Goal: Task Accomplishment & Management: Use online tool/utility

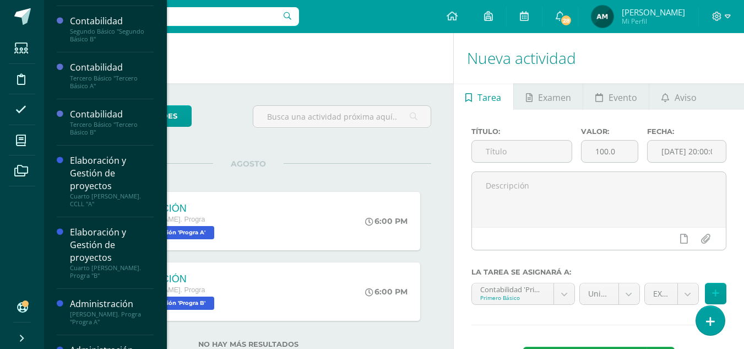
scroll to position [150, 0]
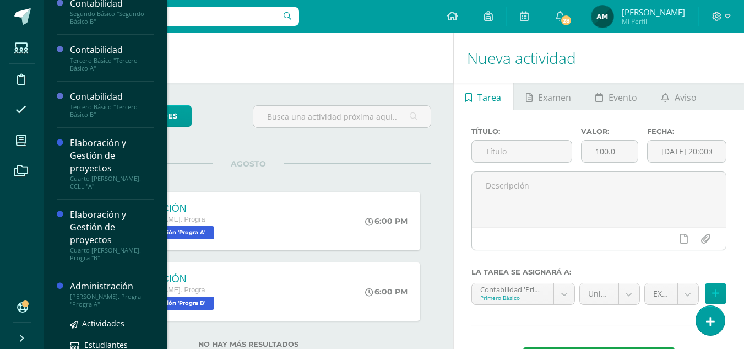
click at [94, 293] on div "[PERSON_NAME]. Progra "Progra A"" at bounding box center [112, 300] width 84 height 15
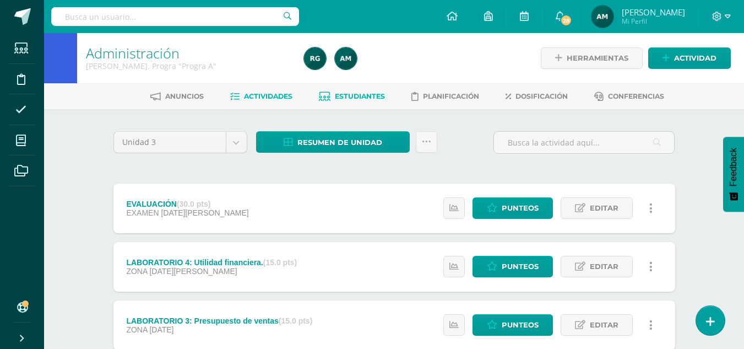
click at [356, 94] on span "Estudiantes" at bounding box center [360, 96] width 50 height 8
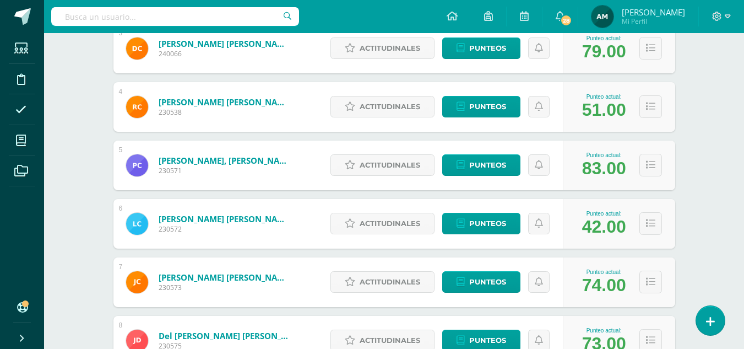
scroll to position [337, 0]
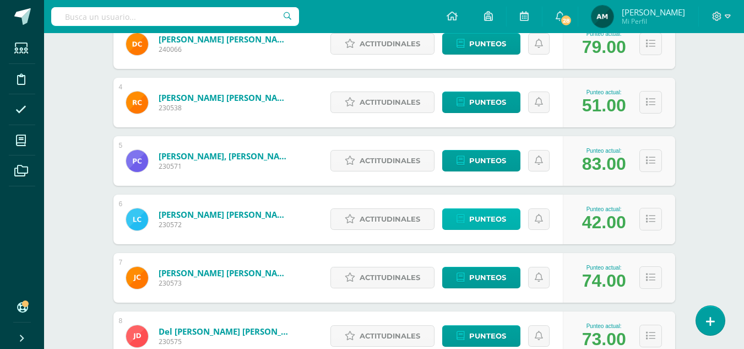
click at [480, 215] on span "Punteos" at bounding box center [487, 219] width 37 height 20
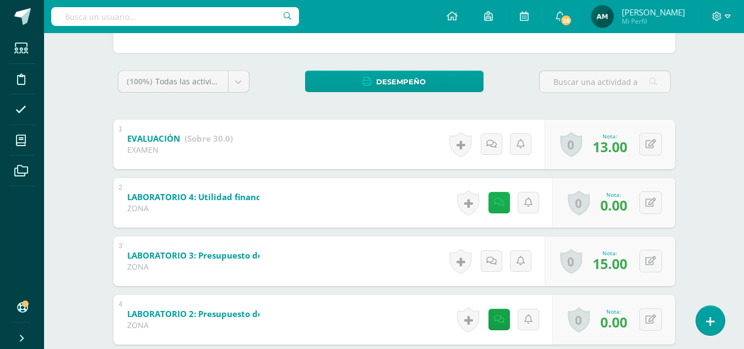
scroll to position [210, 0]
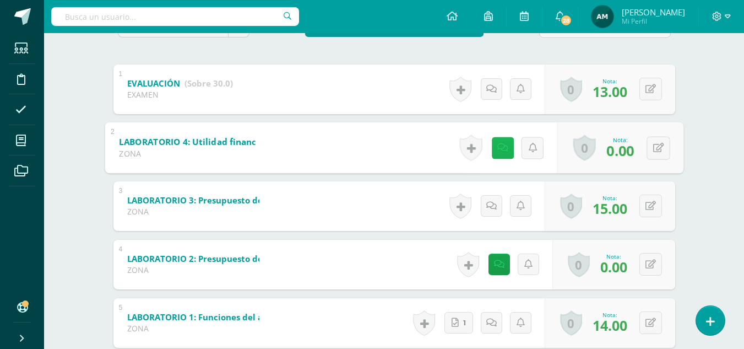
click at [501, 153] on link at bounding box center [502, 148] width 22 height 22
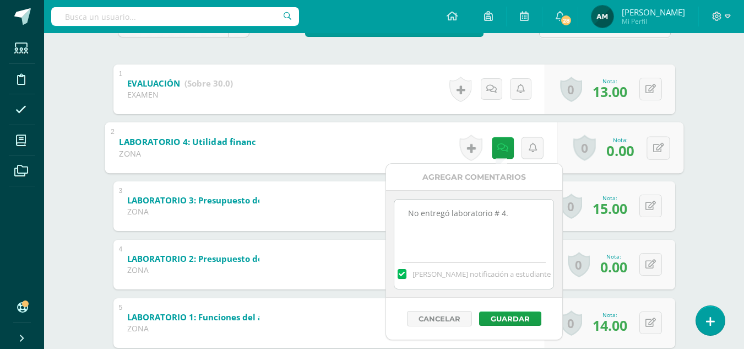
click at [701, 185] on div "Administración Quinto Bach. Progra "Progra A" Herramientas Detalle de asistenci…" at bounding box center [394, 122] width 700 height 598
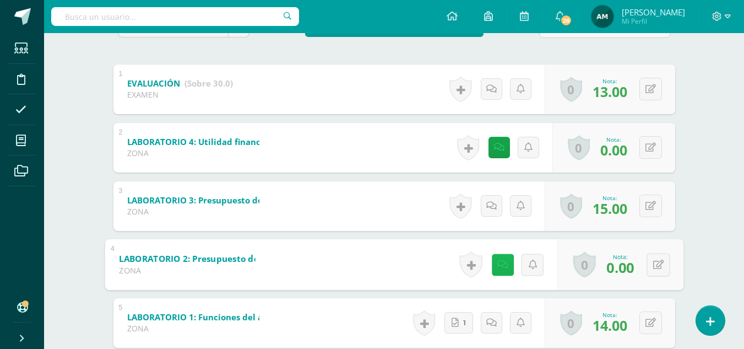
click at [499, 266] on icon at bounding box center [502, 264] width 11 height 9
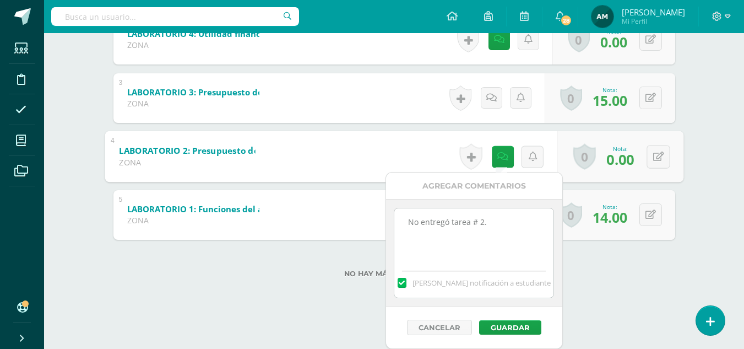
click at [714, 176] on div "Administración Quinto Bach. Progra "Progra A" Herramientas Detalle de asistenci…" at bounding box center [394, 14] width 700 height 598
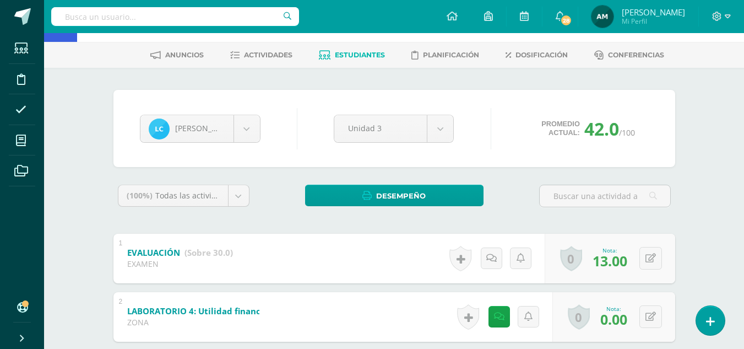
scroll to position [39, 0]
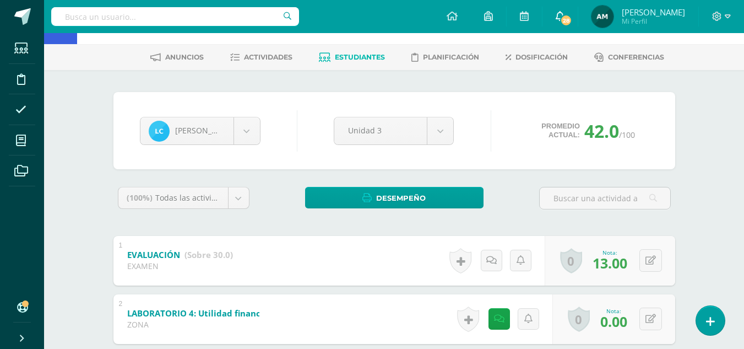
click at [572, 20] on span "28" at bounding box center [566, 20] width 12 height 12
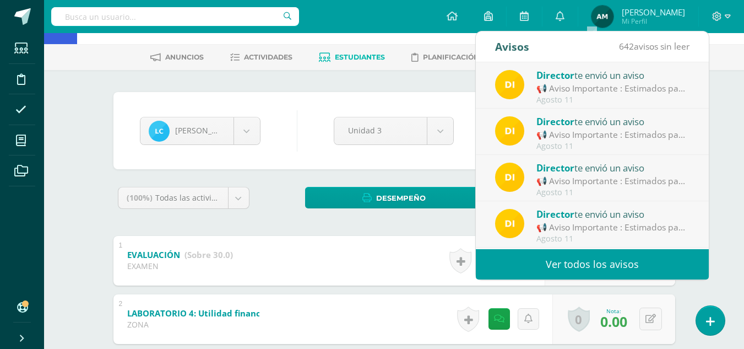
click at [597, 90] on div "📢 Aviso Importante : Estimados padres de familia y/o encargados: 📆 [DATE][PERSO…" at bounding box center [613, 88] width 153 height 13
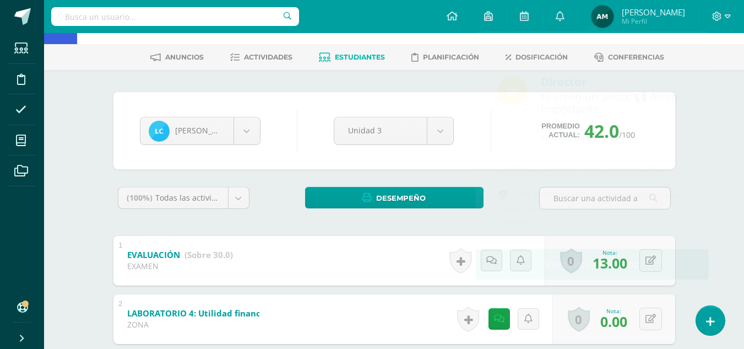
click at [731, 182] on div "Administración Quinto Bach. Progra "Progra A" Herramientas Detalle de asistenci…" at bounding box center [394, 293] width 700 height 598
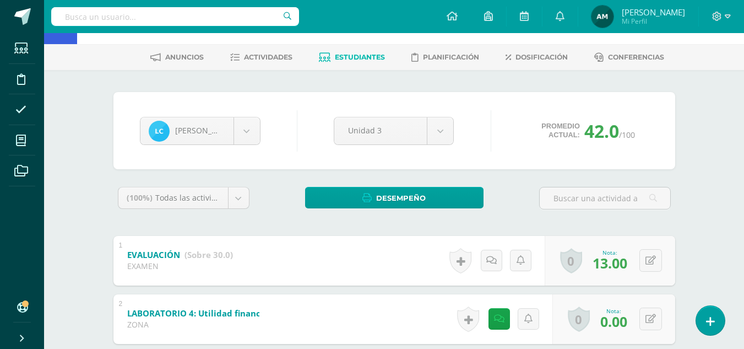
scroll to position [0, 0]
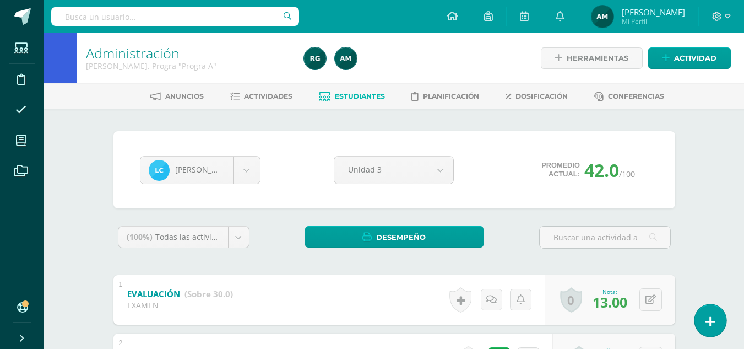
click at [708, 320] on icon at bounding box center [711, 321] width 10 height 13
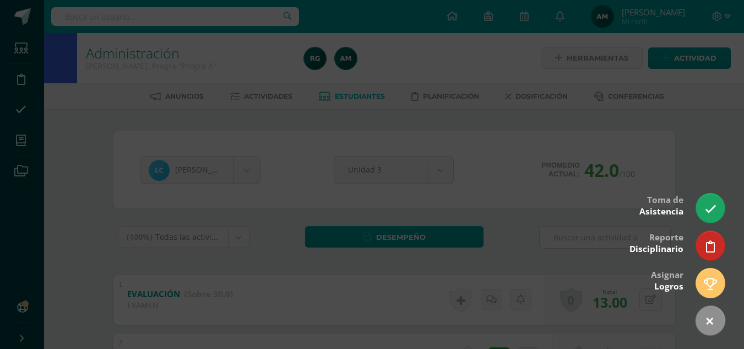
click at [698, 96] on div at bounding box center [372, 174] width 744 height 349
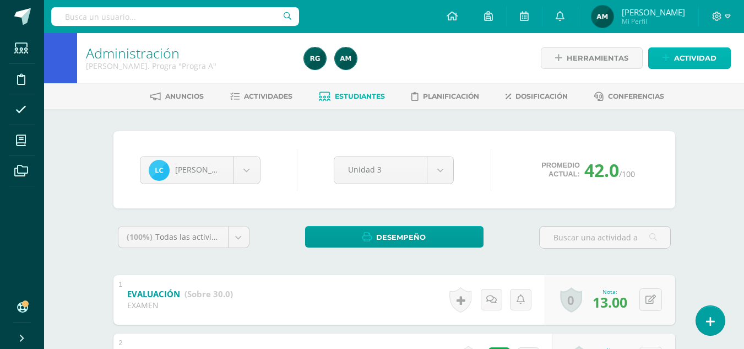
click at [700, 56] on span "Actividad" at bounding box center [695, 58] width 42 height 20
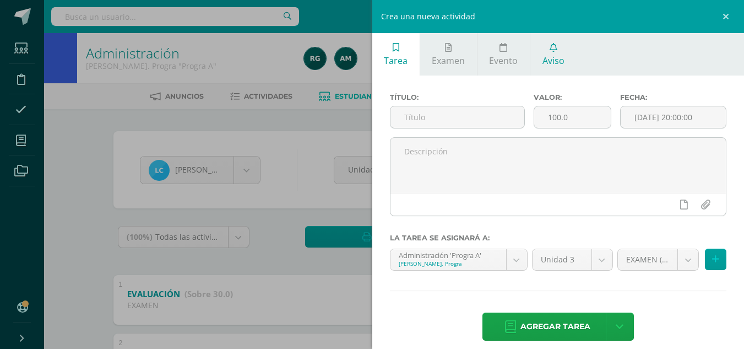
click at [550, 58] on span "Aviso" at bounding box center [554, 61] width 22 height 12
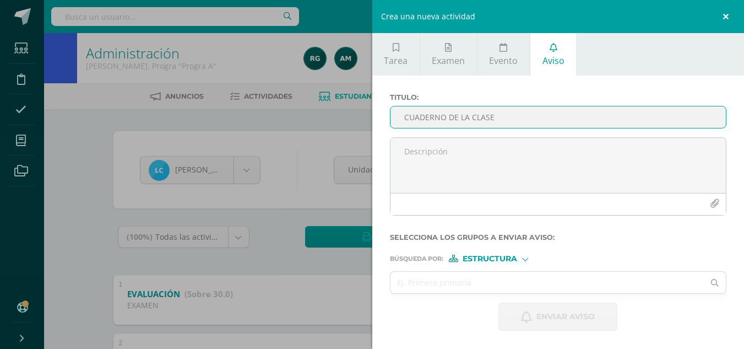
type input "CUADERNO DE LA CLASE"
click at [728, 16] on link at bounding box center [727, 16] width 33 height 33
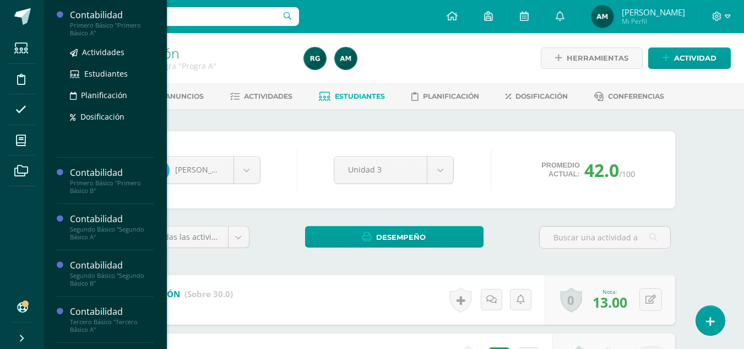
click at [117, 30] on div "Primero Básico "Primero Básico A"" at bounding box center [112, 28] width 84 height 15
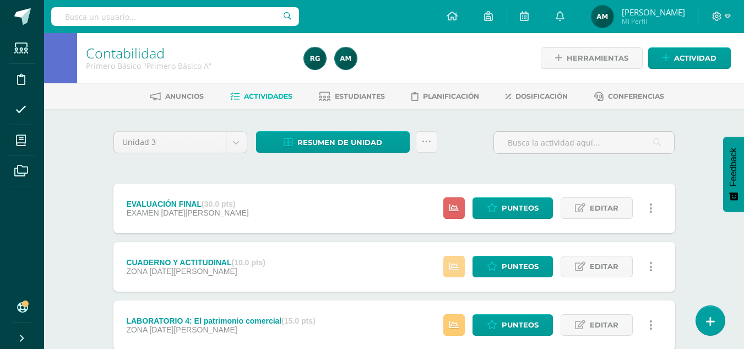
click at [459, 268] on icon at bounding box center [454, 266] width 9 height 9
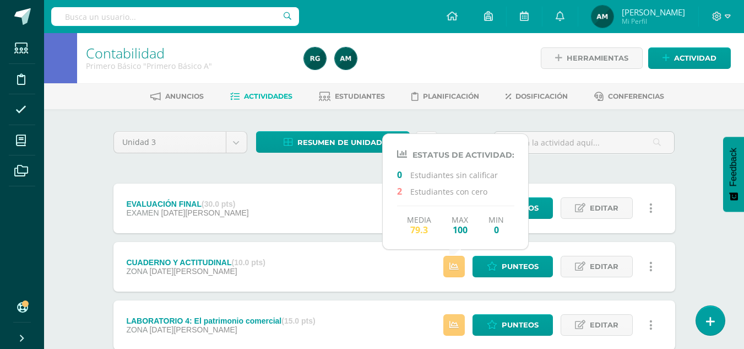
click at [411, 268] on div "CUADERNO Y ACTITUDINAL (10.0 pts) ZONA [DATE][PERSON_NAME] Punteos Editar Histo…" at bounding box center [395, 267] width 562 height 50
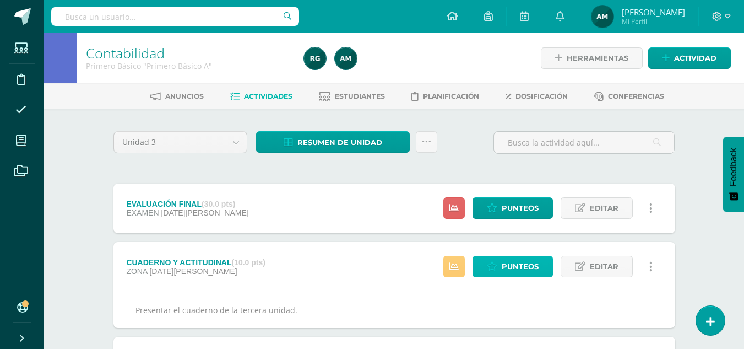
click at [532, 266] on span "Punteos" at bounding box center [520, 266] width 37 height 20
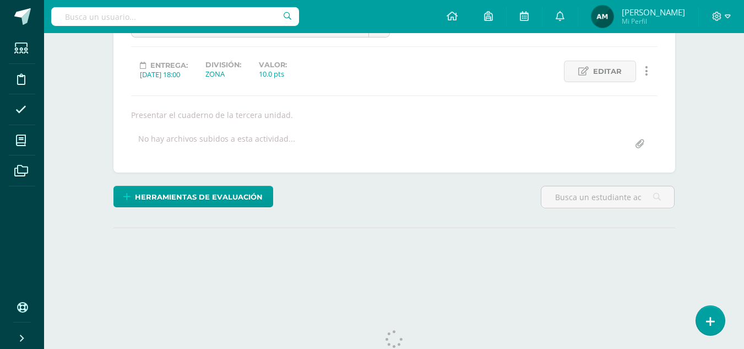
scroll to position [164, 0]
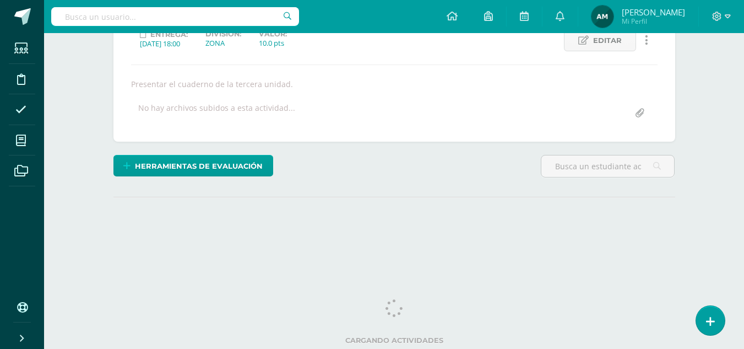
click at [743, 268] on html "Estudiantes Disciplina Asistencia Mis cursos Archivos Soporte Centro de ayuda Ú…" at bounding box center [372, 59] width 744 height 447
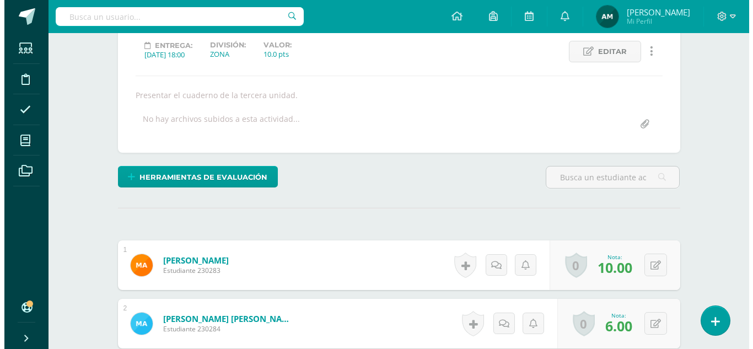
scroll to position [167, 0]
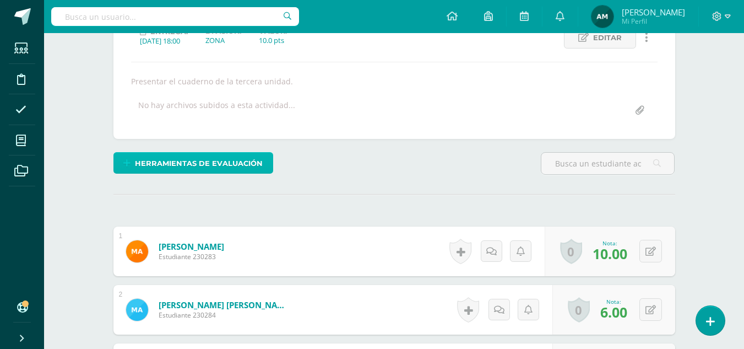
click at [256, 166] on span "Herramientas de evaluación" at bounding box center [199, 163] width 128 height 20
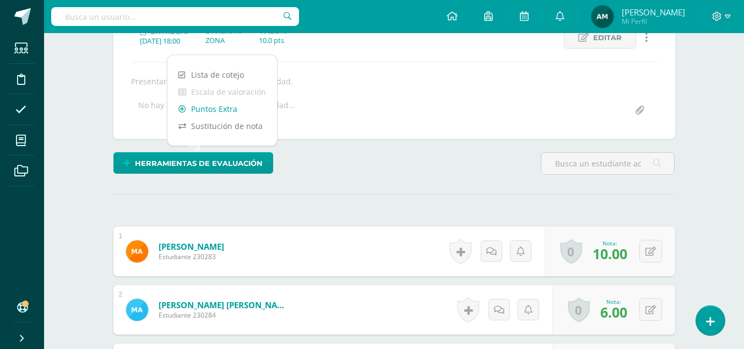
click at [221, 111] on link "Puntos Extra" at bounding box center [223, 108] width 110 height 17
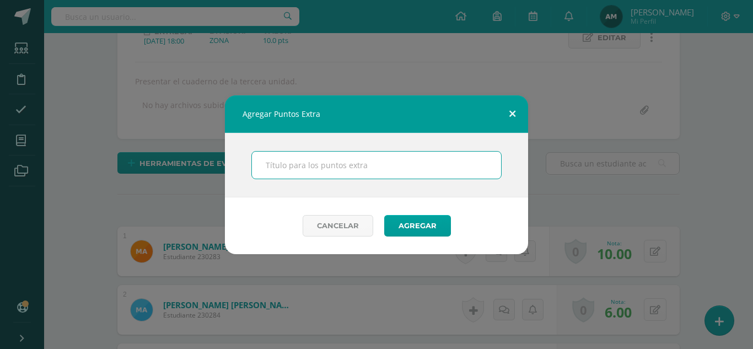
click at [507, 115] on button at bounding box center [511, 113] width 31 height 37
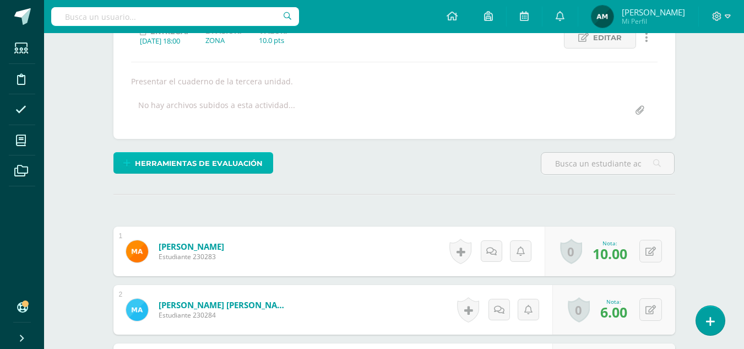
click at [215, 157] on span "Herramientas de evaluación" at bounding box center [199, 163] width 128 height 20
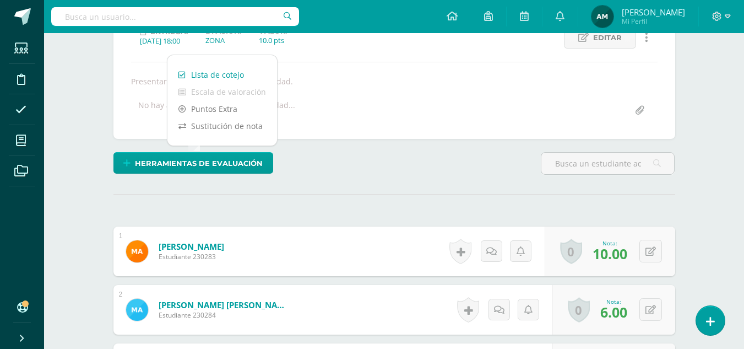
click at [225, 75] on link "Lista de cotejo" at bounding box center [223, 74] width 110 height 17
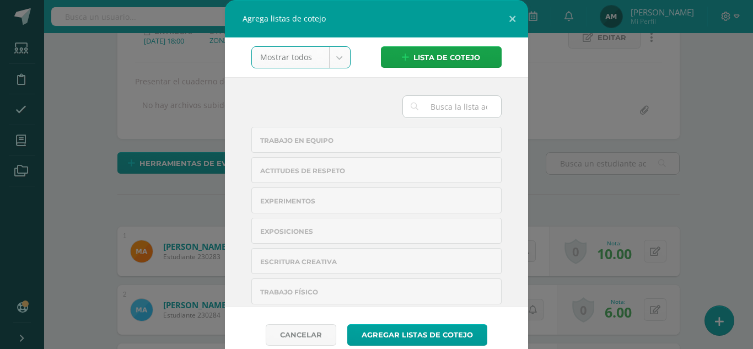
click at [347, 232] on div "Exposiciones" at bounding box center [376, 231] width 233 height 8
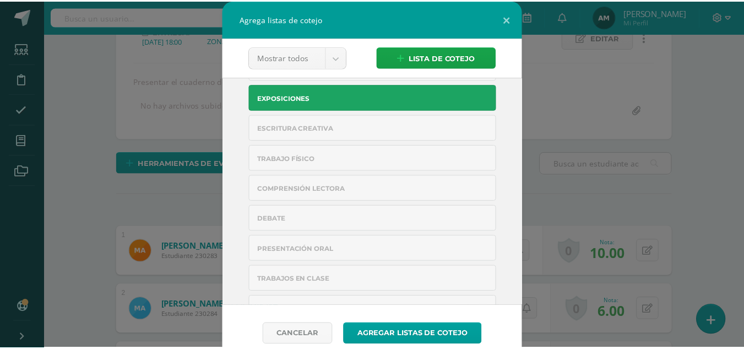
scroll to position [115, 0]
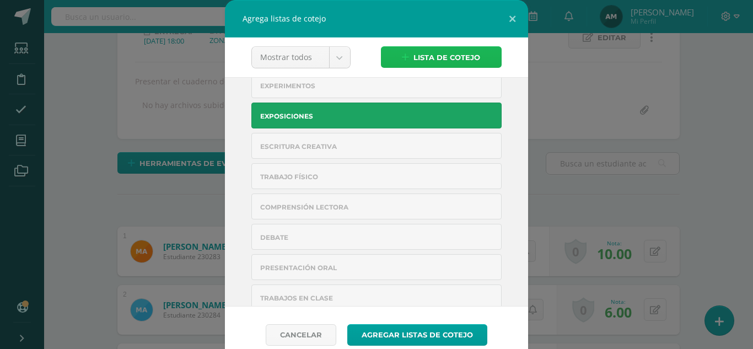
click at [439, 52] on span "Lista de cotejo" at bounding box center [446, 57] width 67 height 20
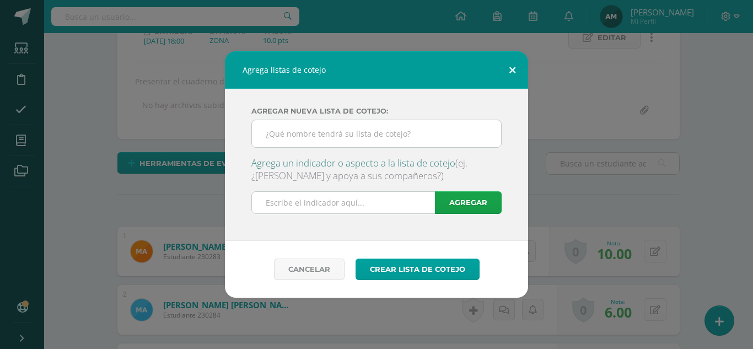
click at [510, 68] on button at bounding box center [511, 69] width 31 height 37
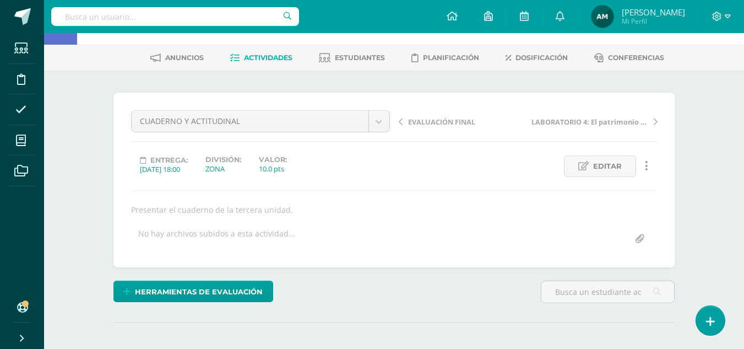
scroll to position [0, 0]
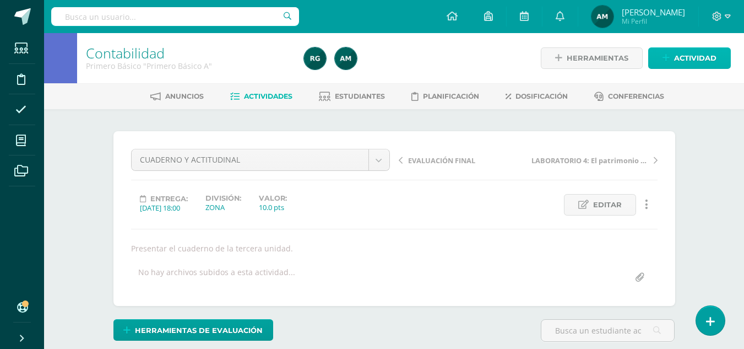
click at [712, 57] on span "Actividad" at bounding box center [695, 58] width 42 height 20
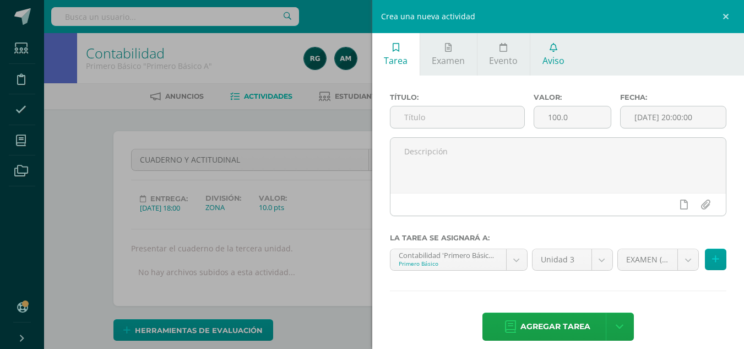
click at [557, 53] on link "Aviso" at bounding box center [554, 54] width 46 height 42
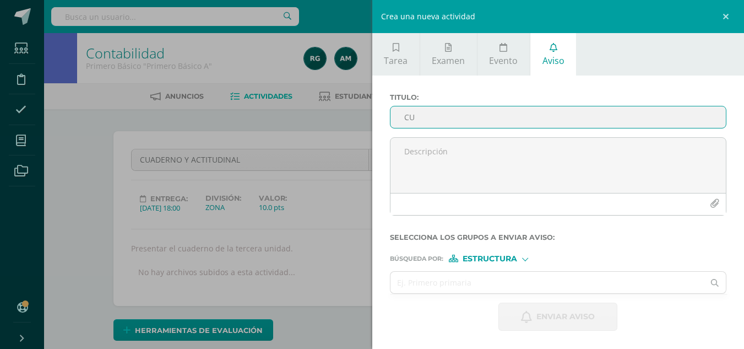
type input "C"
click at [728, 20] on link at bounding box center [727, 16] width 33 height 33
